Goal: Book appointment/travel/reservation

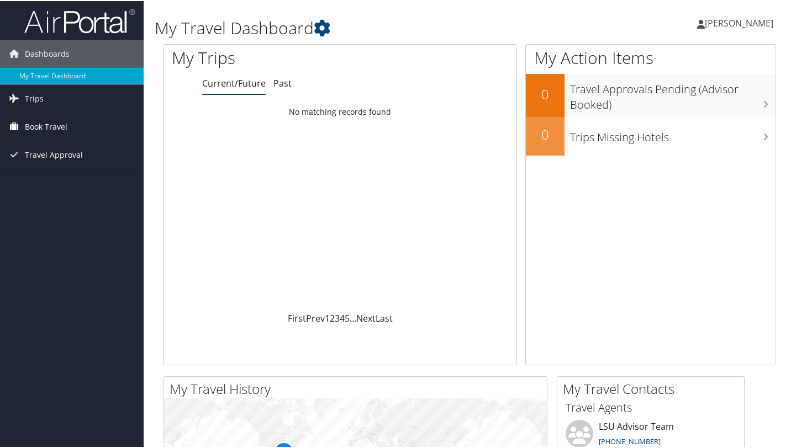
click at [73, 128] on link "Book Travel" at bounding box center [72, 126] width 144 height 28
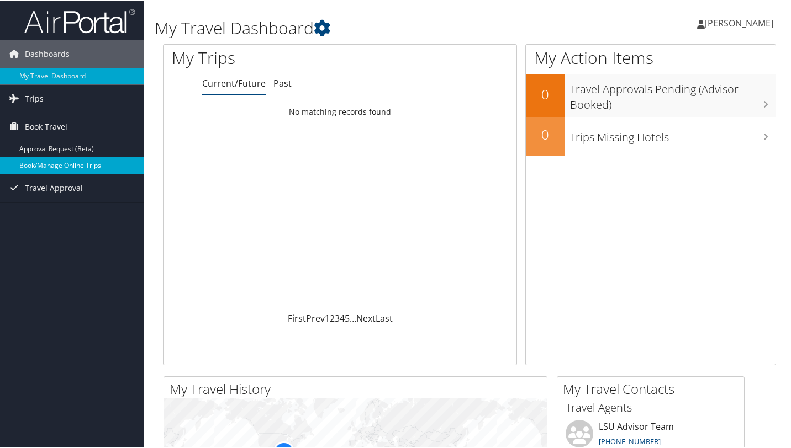
click at [52, 165] on link "Book/Manage Online Trips" at bounding box center [72, 164] width 144 height 17
